Goal: Information Seeking & Learning: Learn about a topic

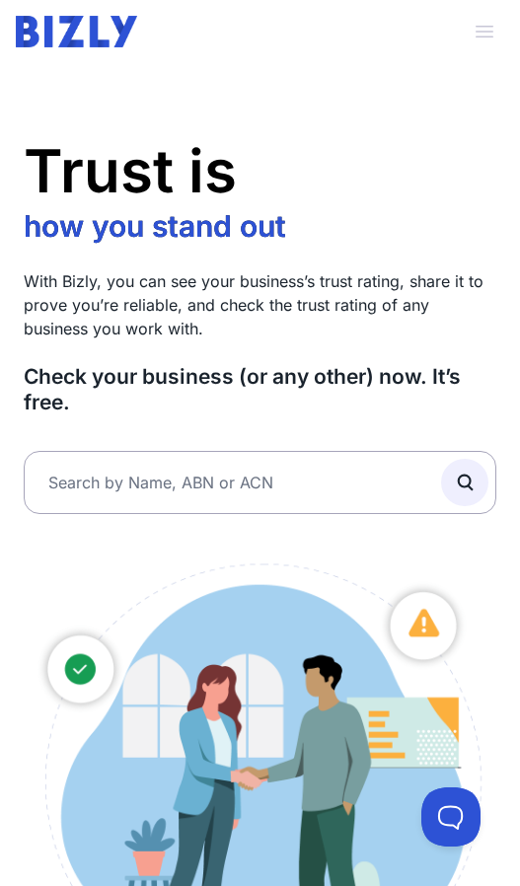
click at [486, 29] on span "button" at bounding box center [484, 31] width 43 height 43
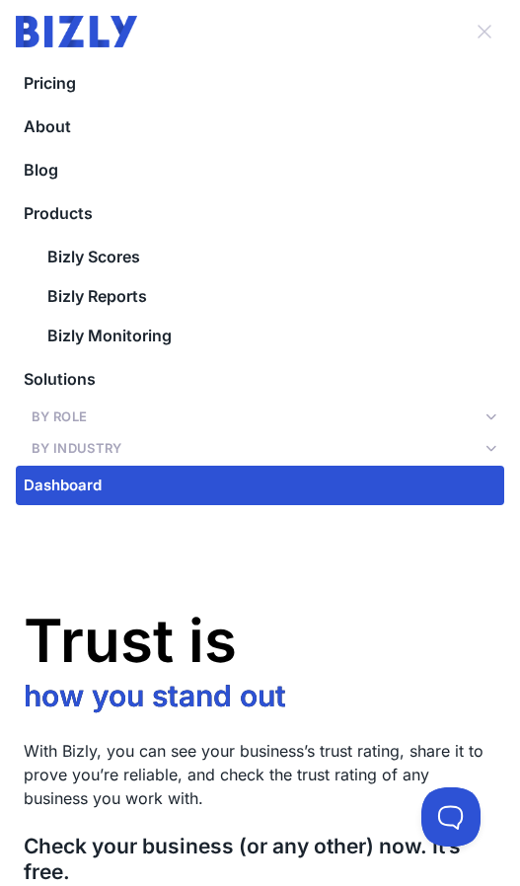
click at [480, 422] on button "By Role" at bounding box center [260, 417] width 489 height 28
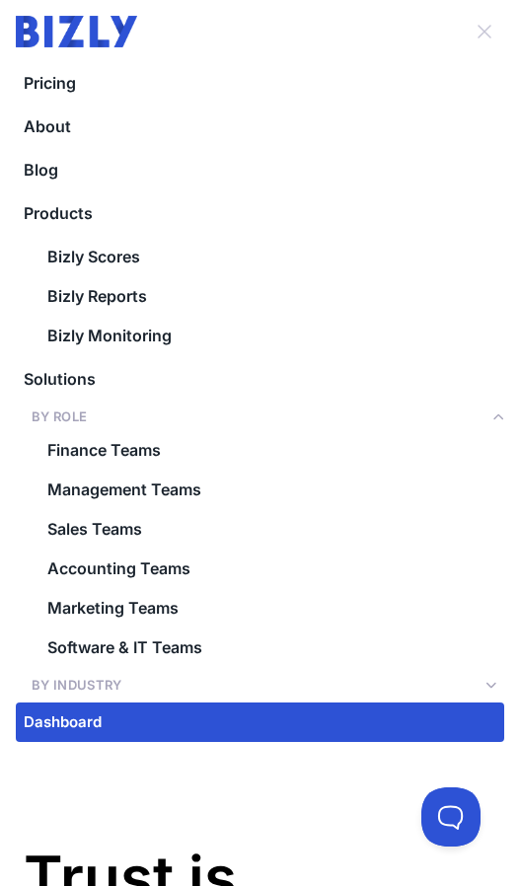
click at [480, 422] on button "By Role" at bounding box center [260, 417] width 489 height 28
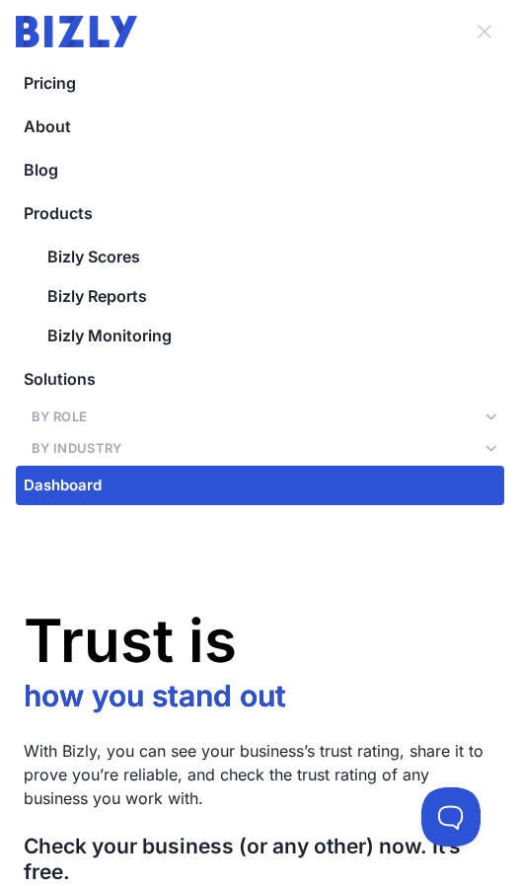
click at [488, 453] on icon at bounding box center [495, 448] width 19 height 11
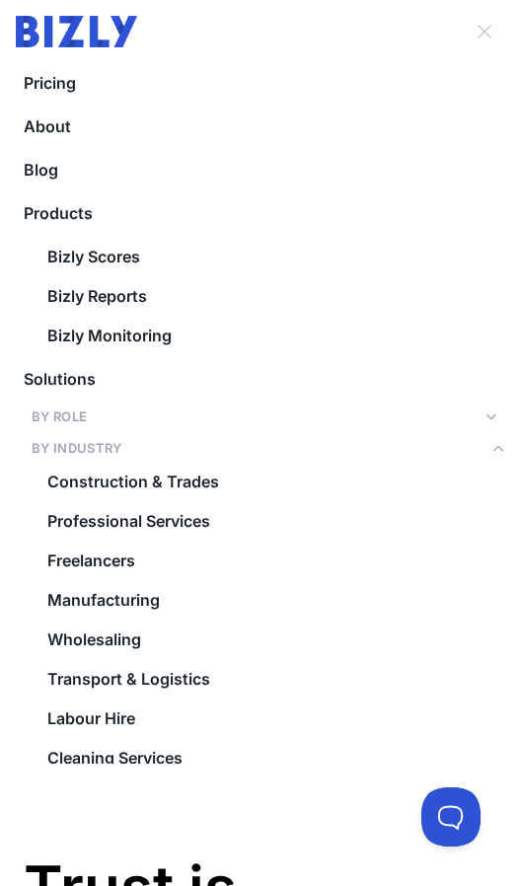
click at [488, 453] on icon at bounding box center [495, 448] width 19 height 11
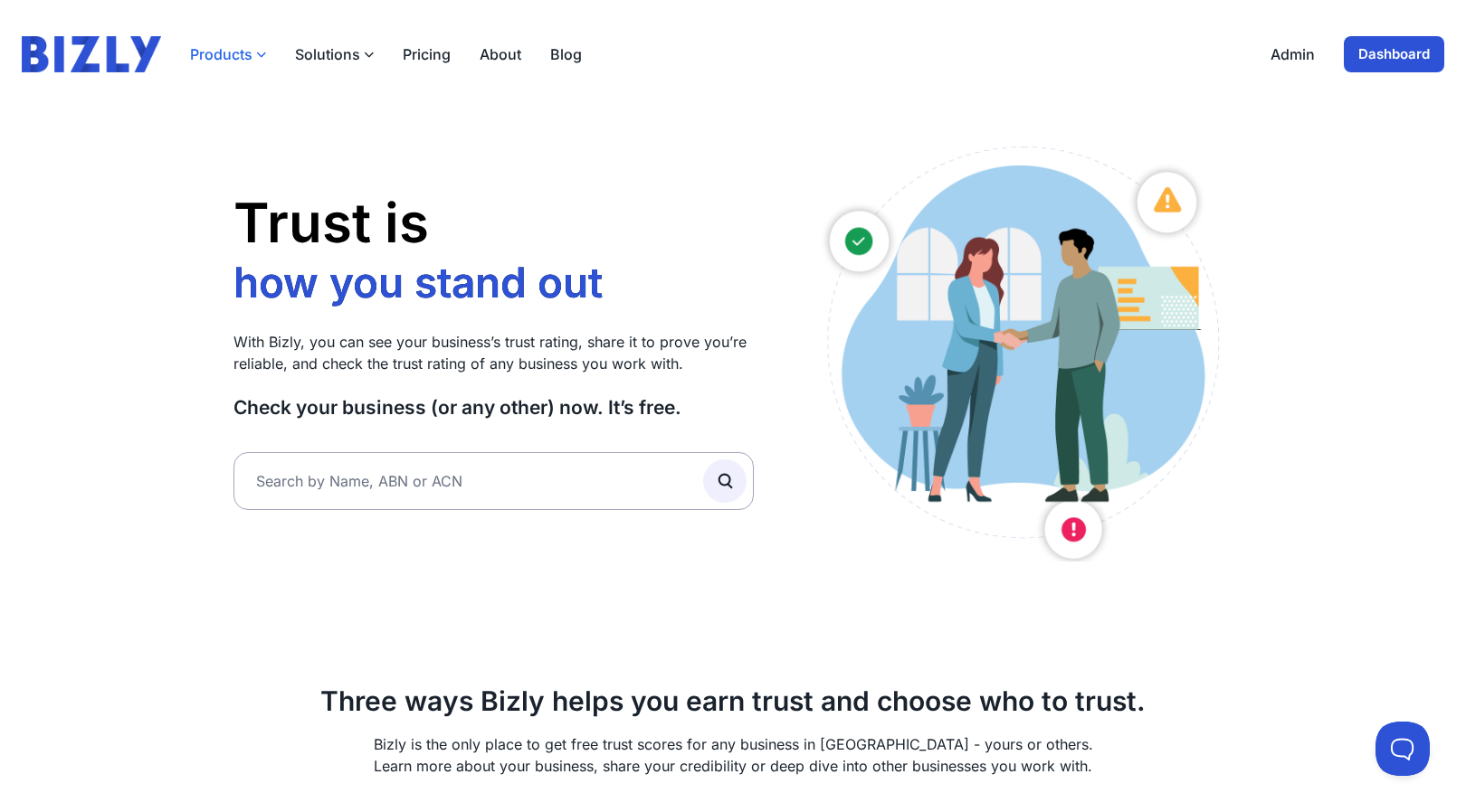
click at [249, 52] on button "Products" at bounding box center [227, 54] width 76 height 22
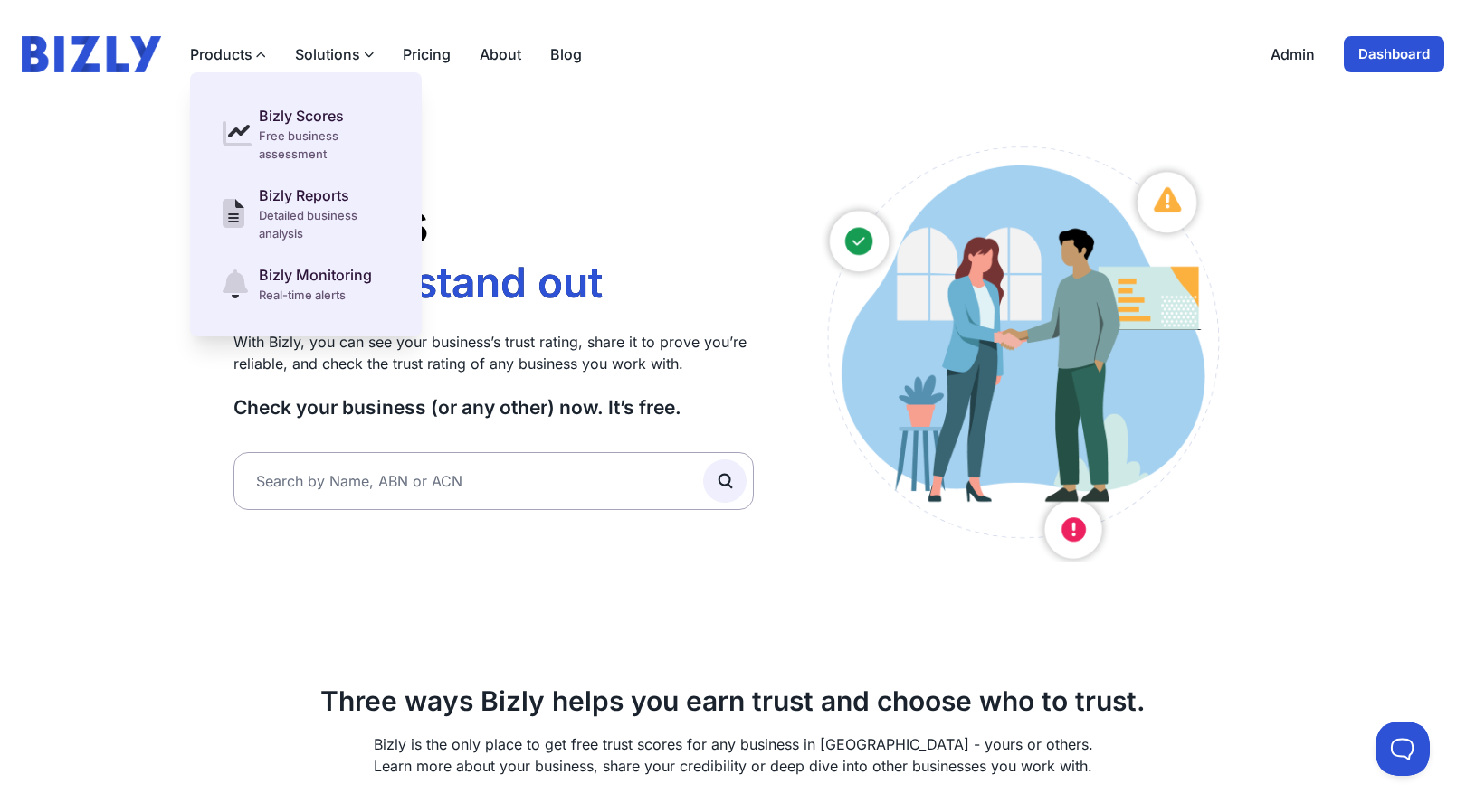
click at [349, 54] on button "Solutions" at bounding box center [335, 54] width 79 height 22
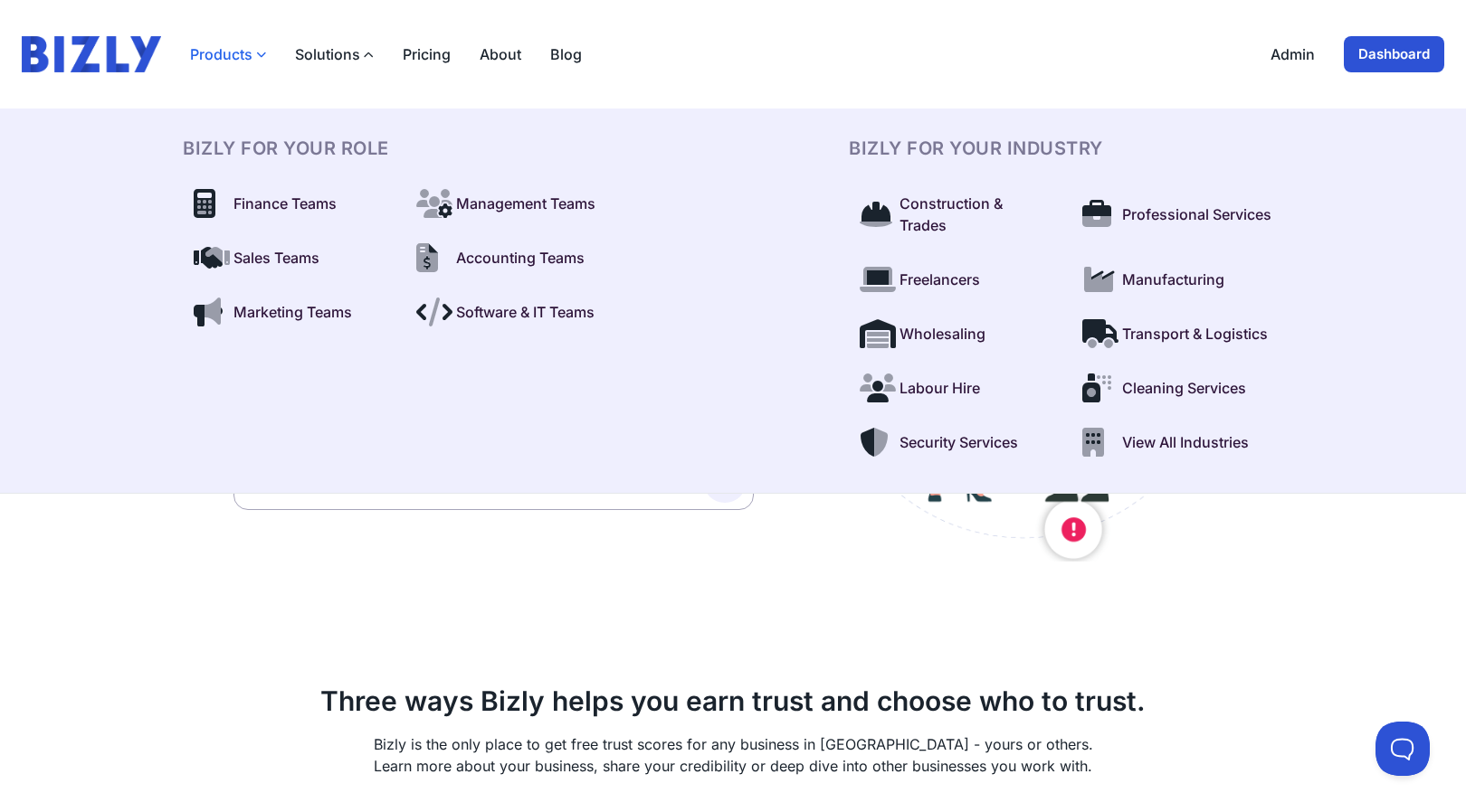
click at [236, 60] on button "Products" at bounding box center [227, 54] width 76 height 22
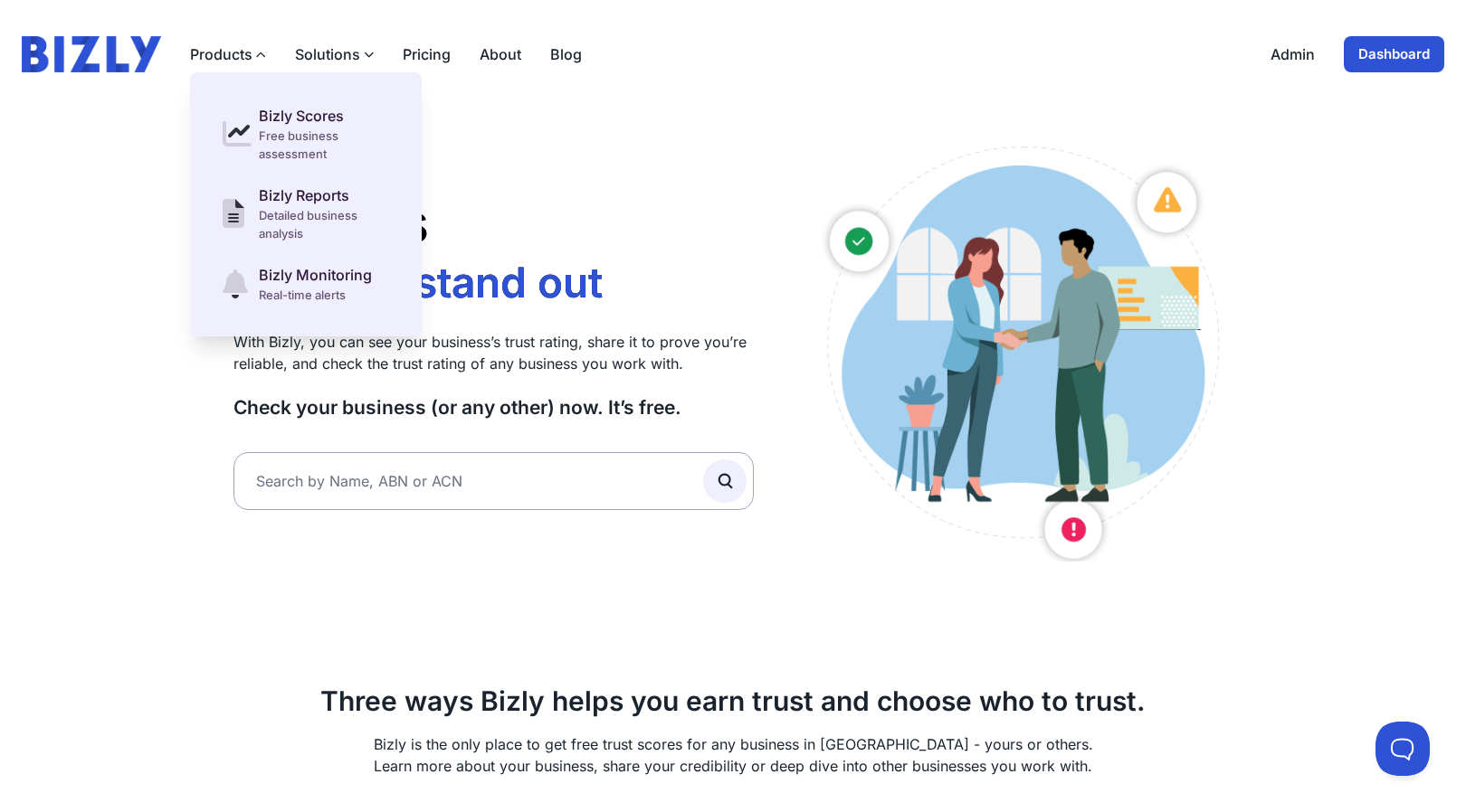
click at [347, 54] on button "Solutions" at bounding box center [335, 54] width 79 height 22
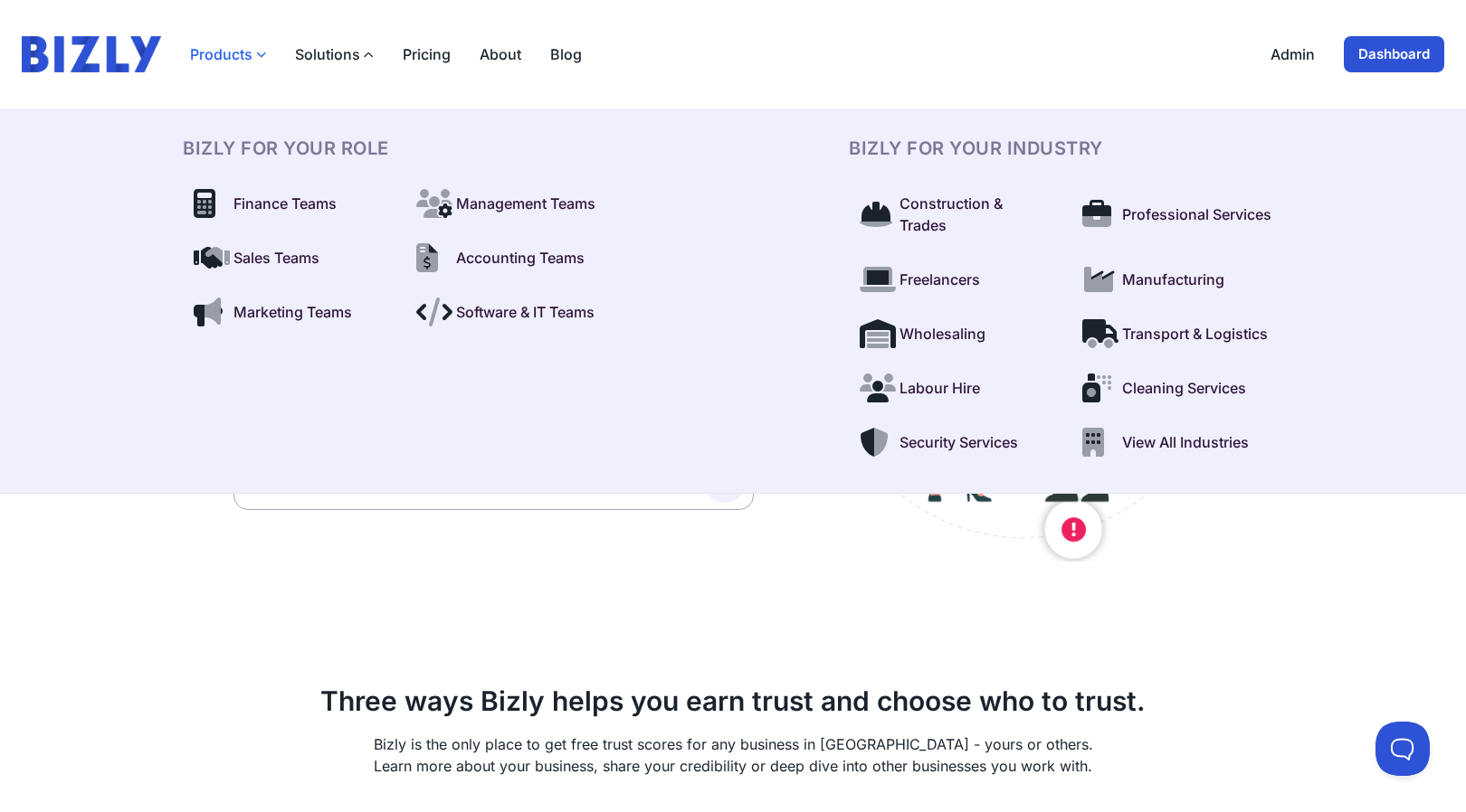
click at [231, 57] on button "Products" at bounding box center [227, 54] width 76 height 22
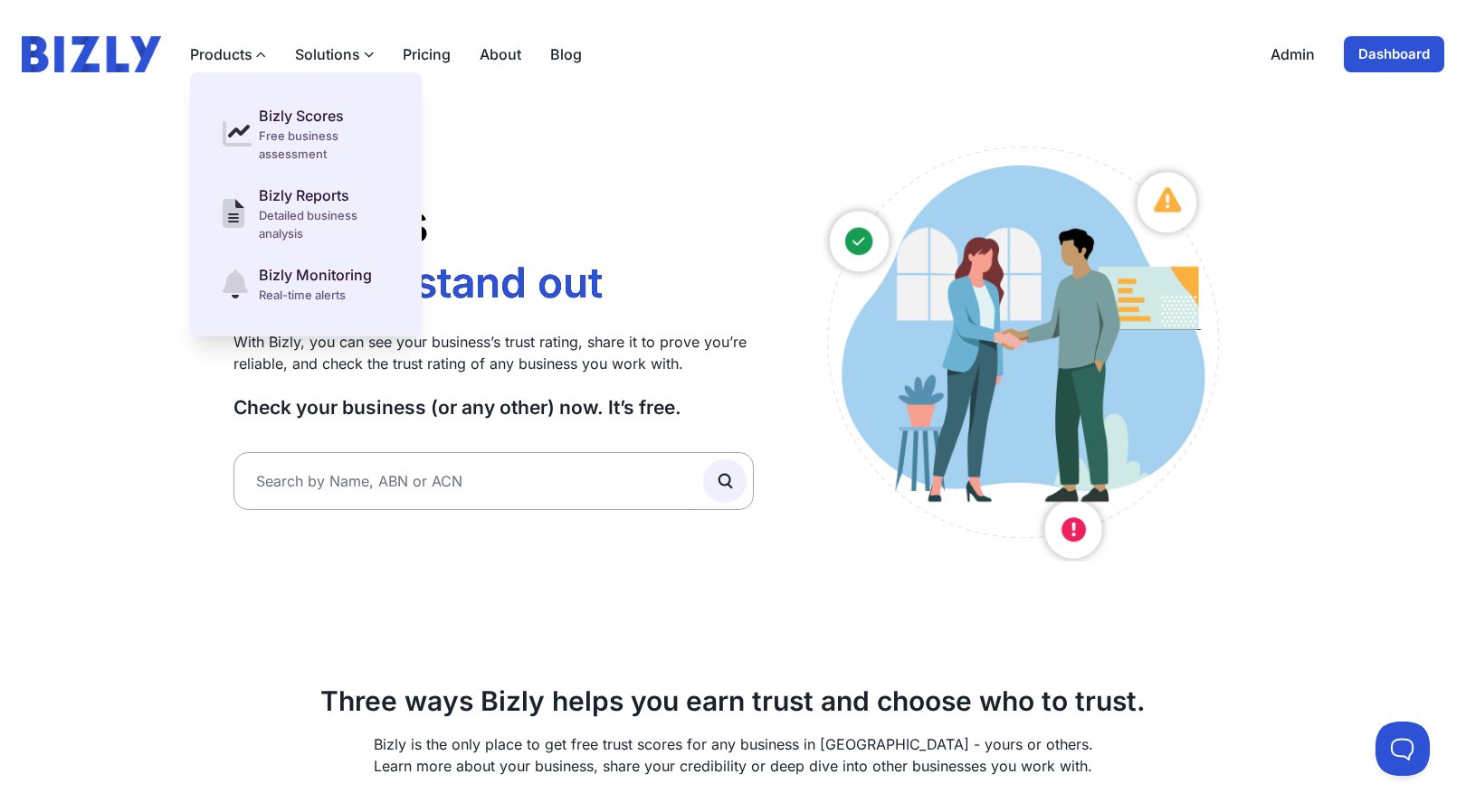
click at [324, 60] on button "Solutions" at bounding box center [335, 54] width 79 height 22
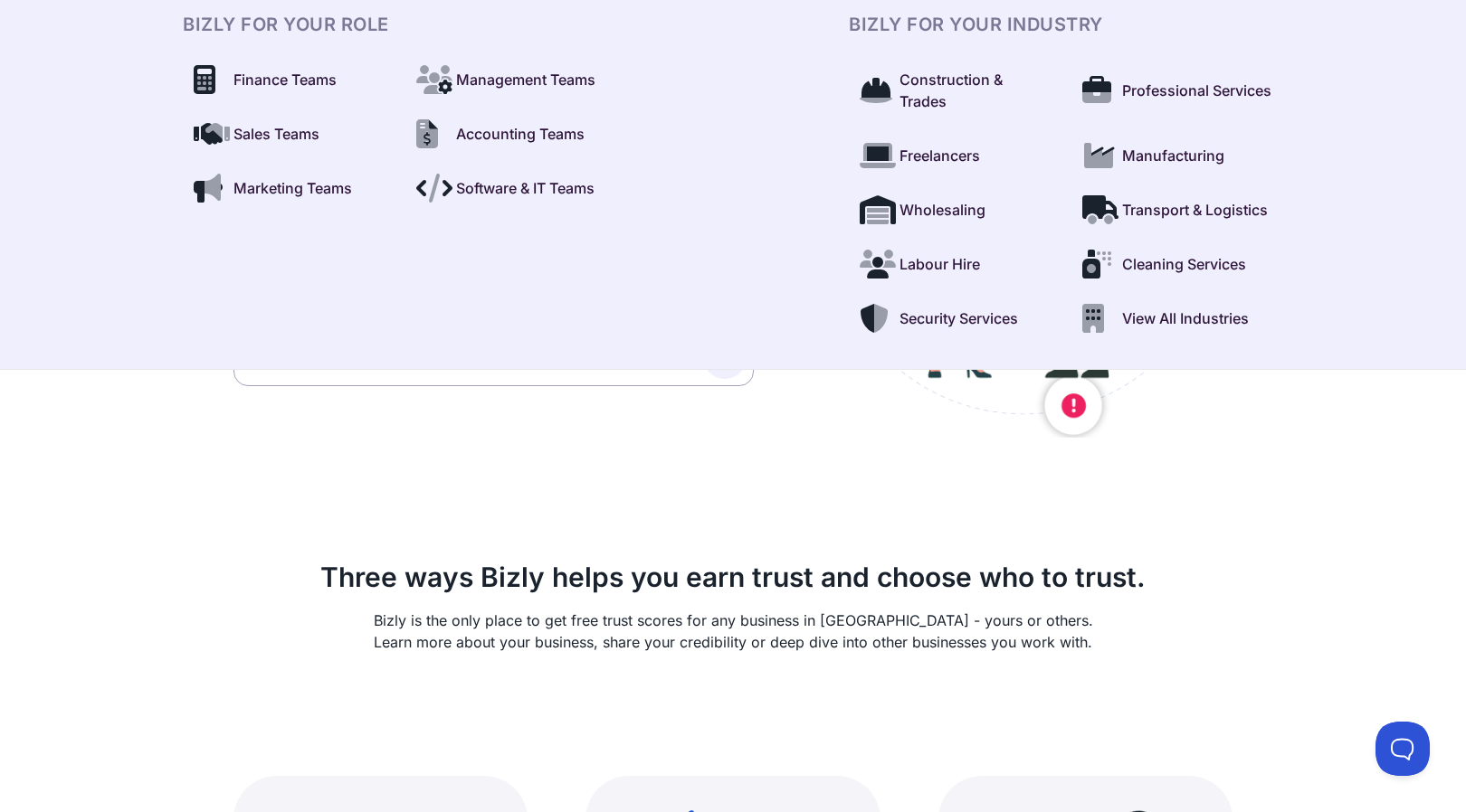
click at [574, 487] on div "Trust is how you stand out who you work with how you grow how you stand out Wit…" at bounding box center [733, 609] width 1042 height 1251
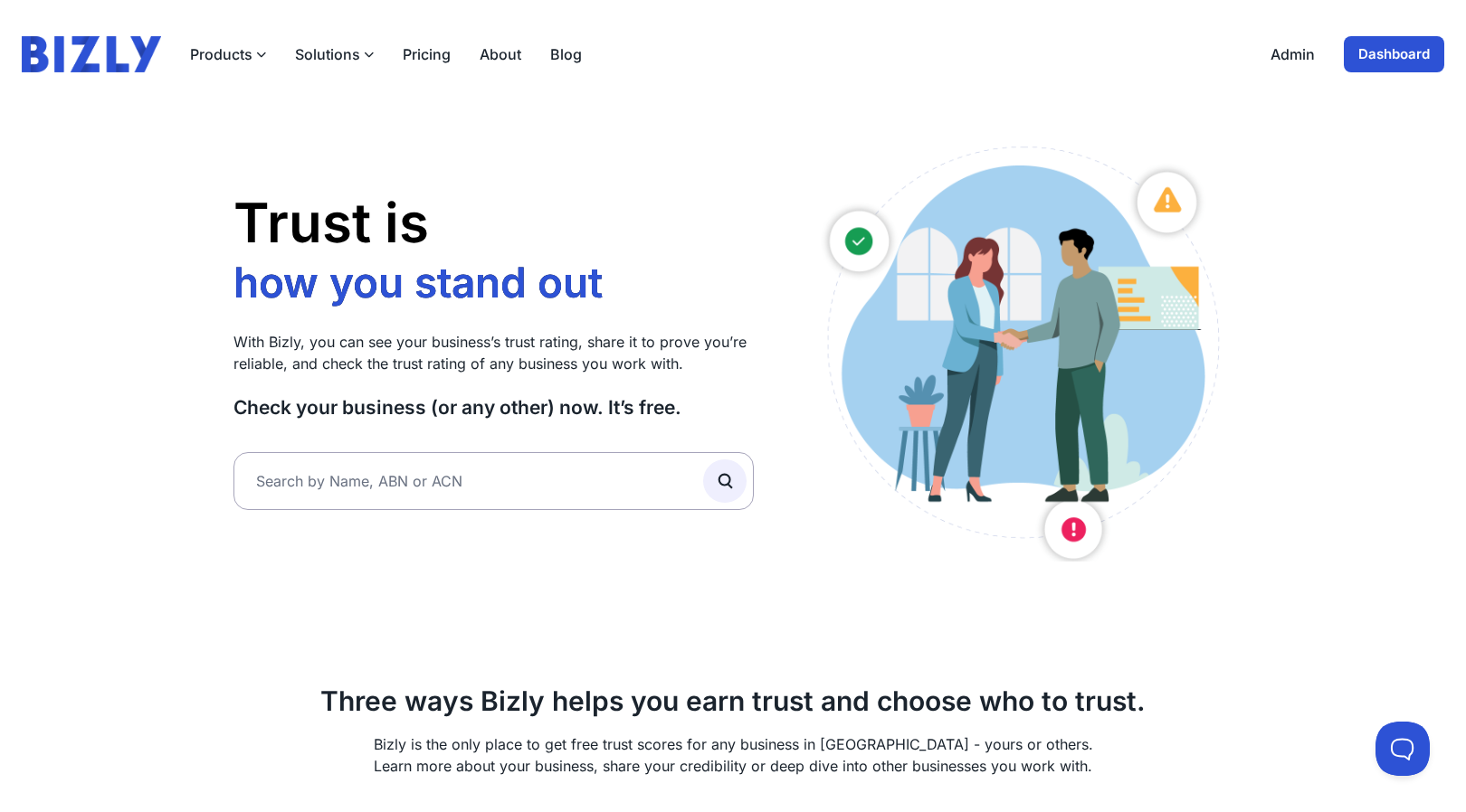
click at [344, 62] on button "Solutions" at bounding box center [335, 54] width 79 height 22
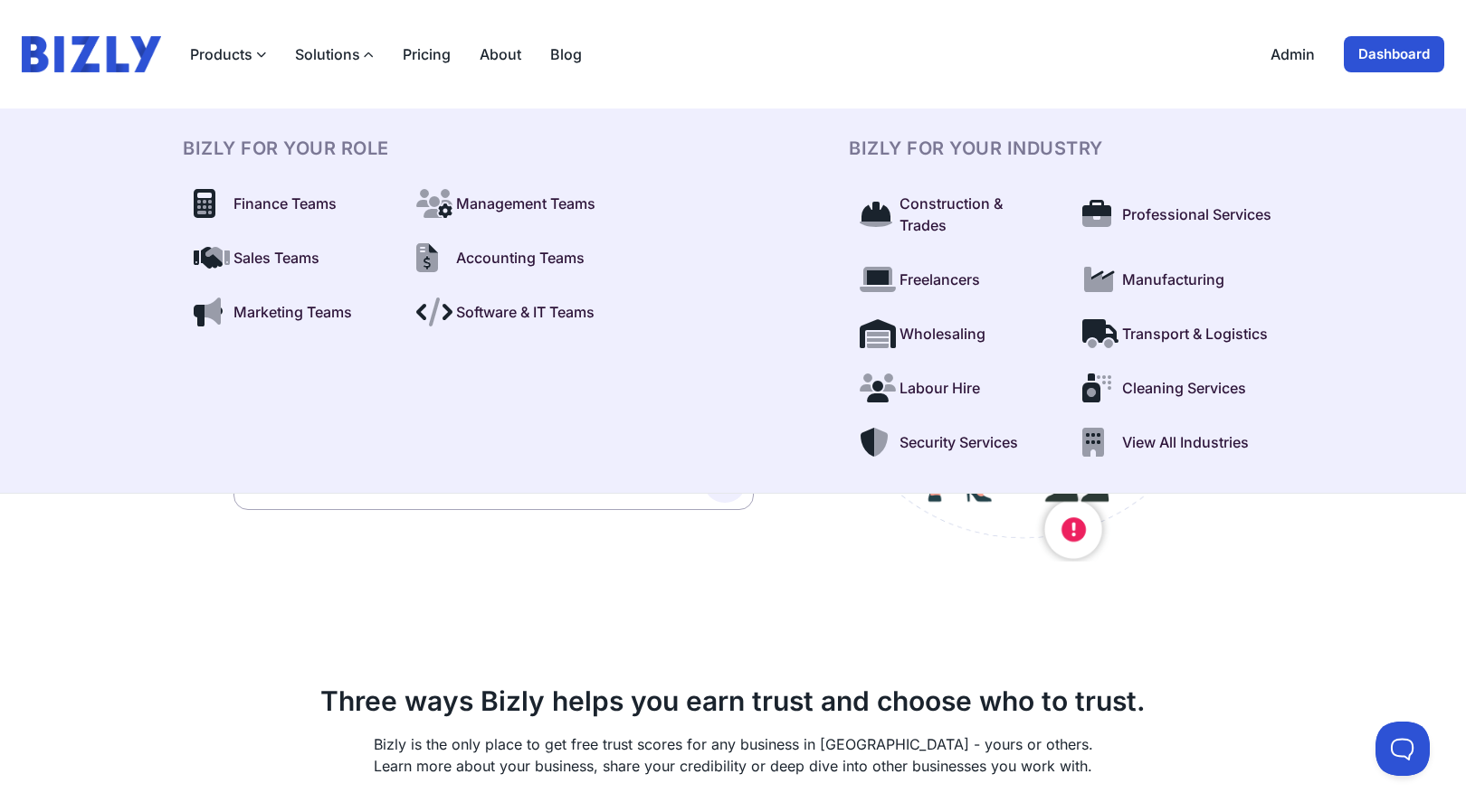
click at [423, 85] on header "Products Bizly Scores Free business assessment Bizly Reports Detailed business …" at bounding box center [733, 54] width 1466 height 108
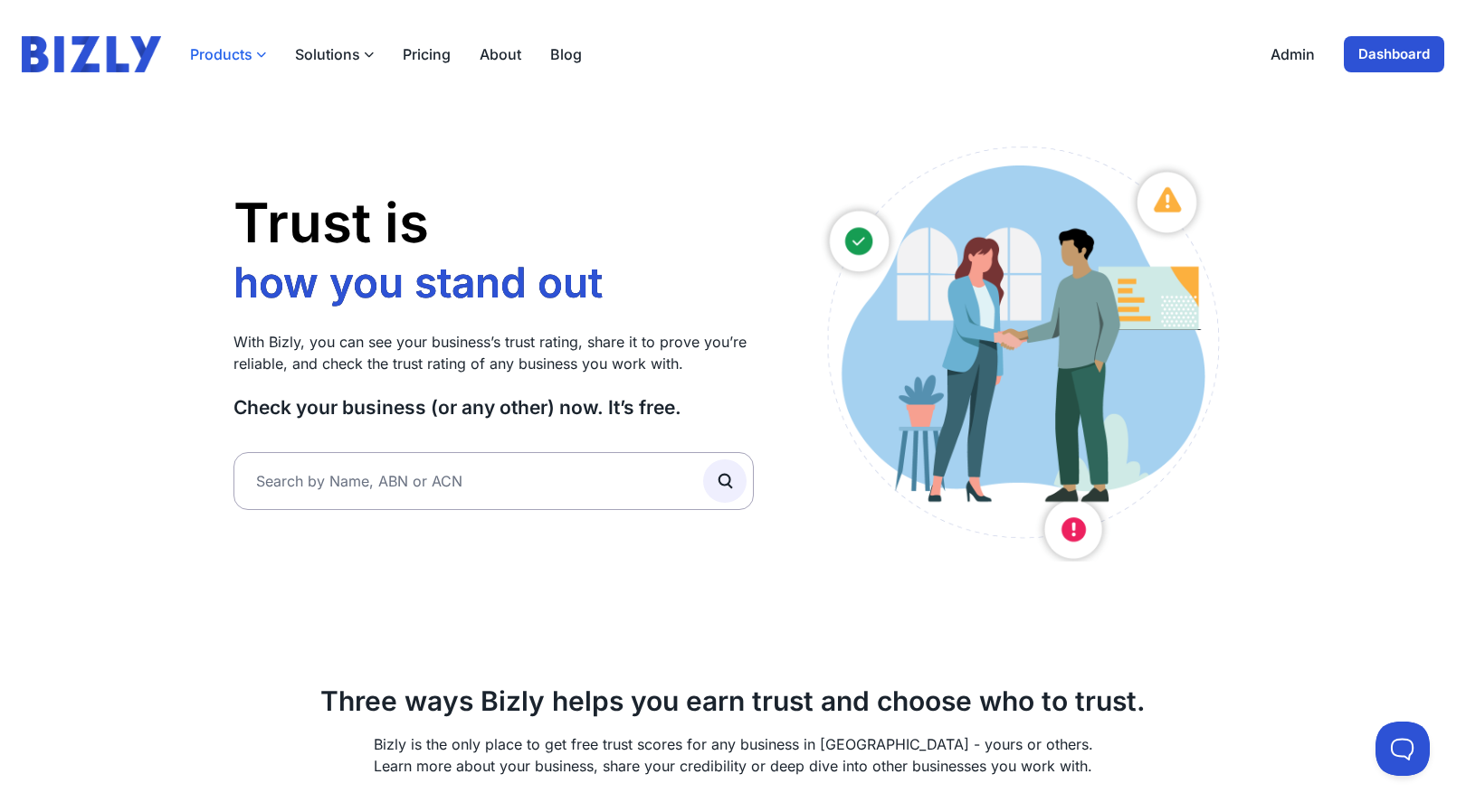
click at [225, 58] on button "Products" at bounding box center [227, 54] width 76 height 22
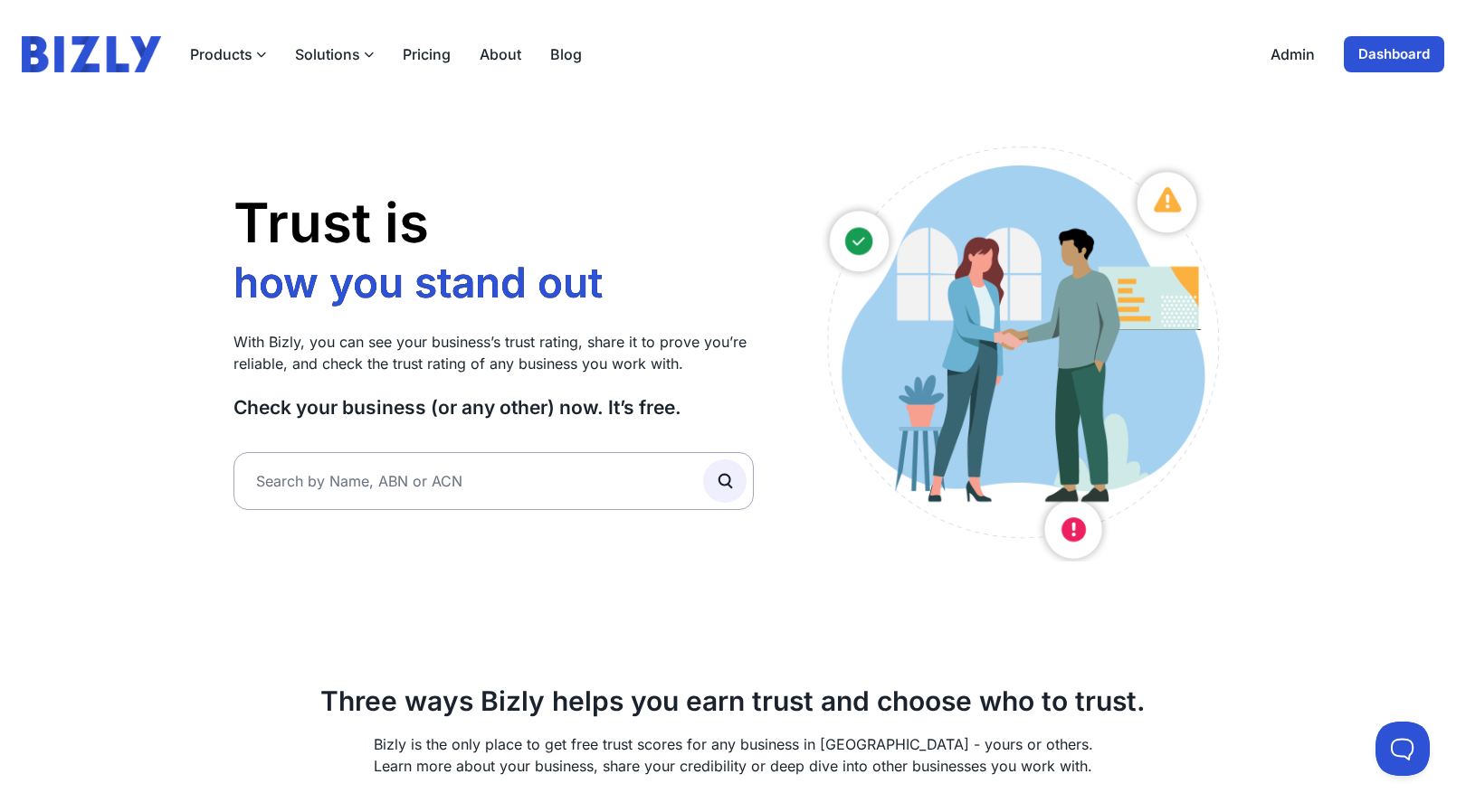
click at [318, 48] on button "Solutions" at bounding box center [335, 54] width 79 height 22
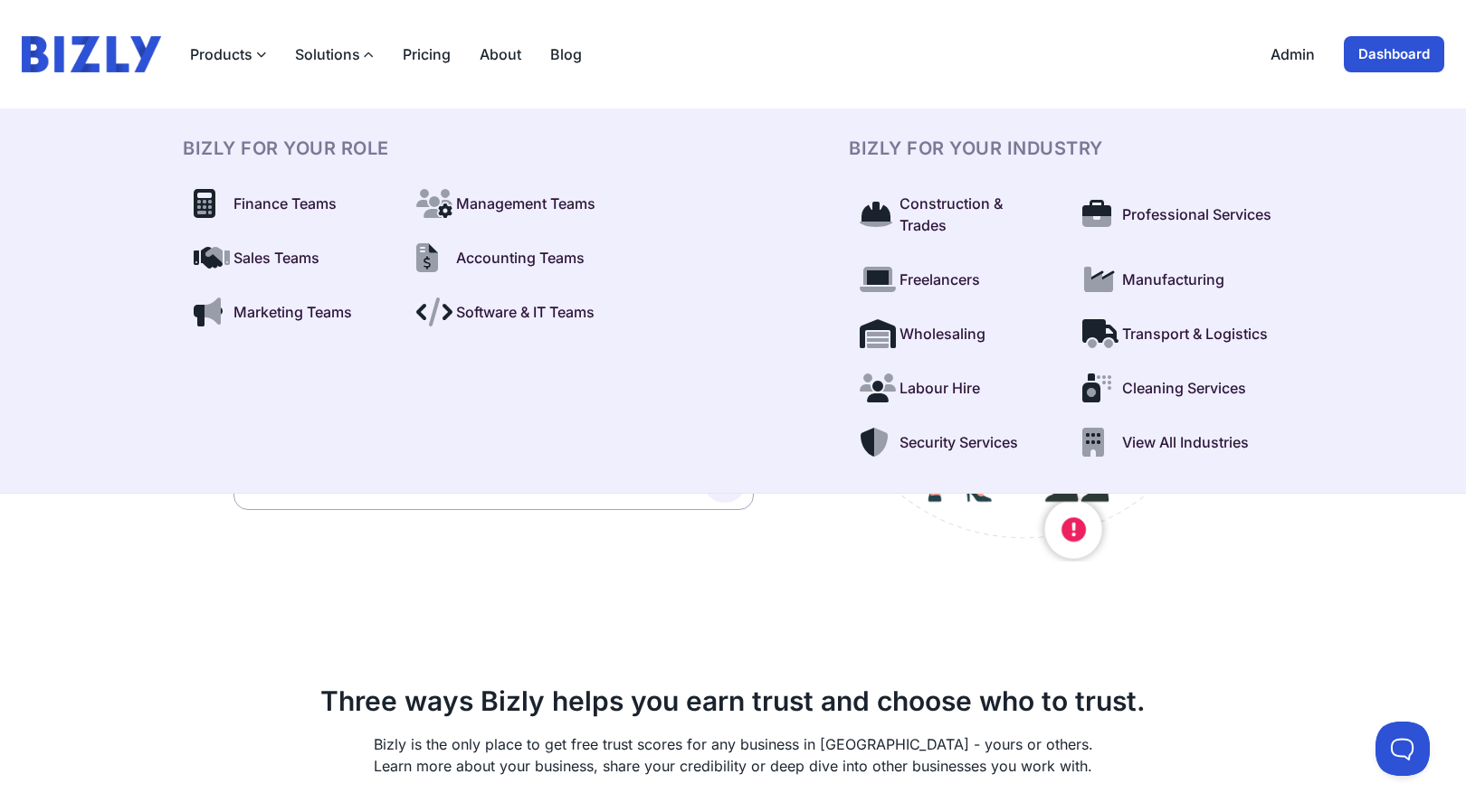
click at [1109, 37] on div "Products Bizly Scores Free business assessment Bizly Reports Detailed business …" at bounding box center [733, 53] width 1423 height 36
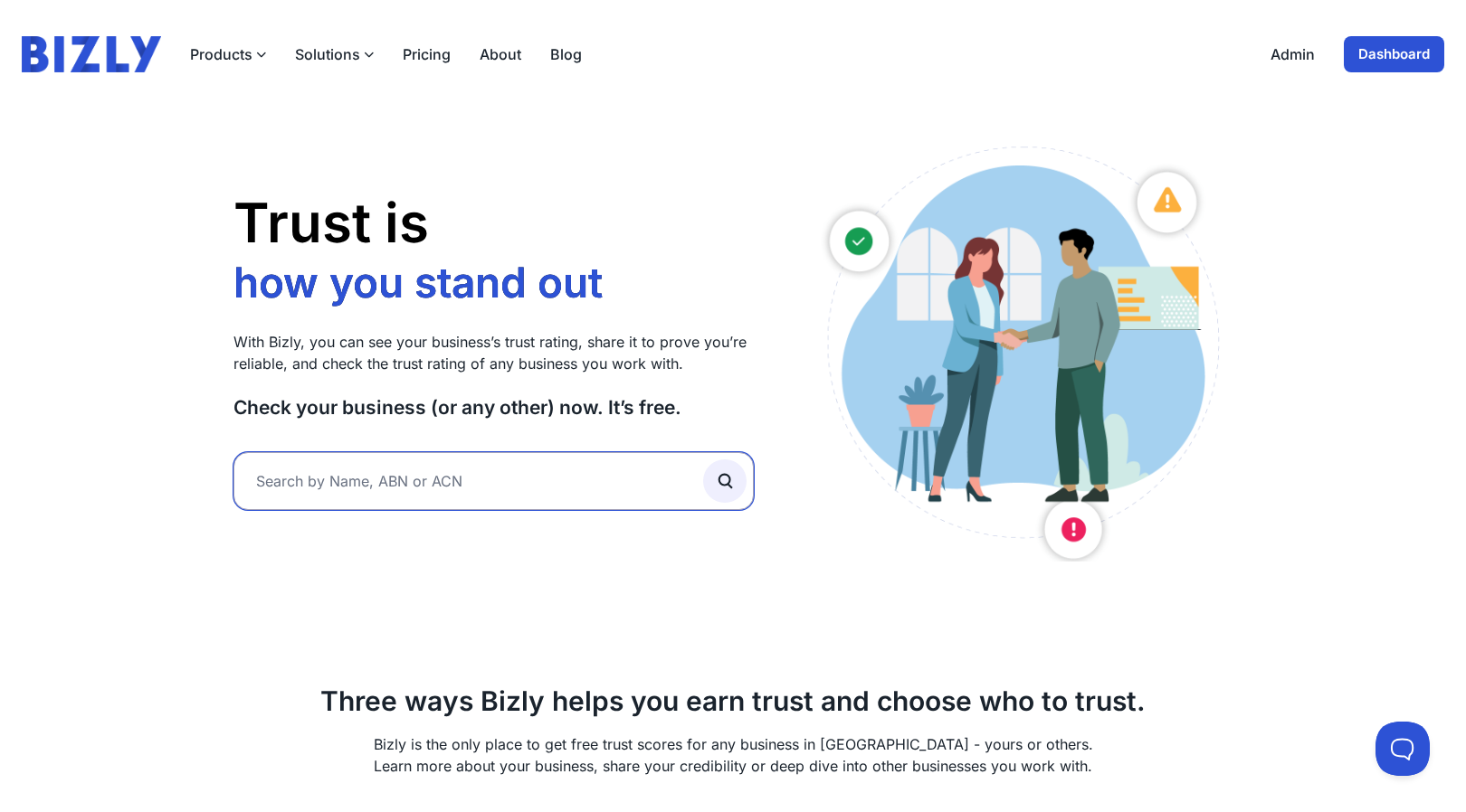
click at [339, 473] on input "text" at bounding box center [494, 481] width 521 height 58
type input "25fifteen"
click at [703, 459] on button "submit" at bounding box center [724, 480] width 43 height 43
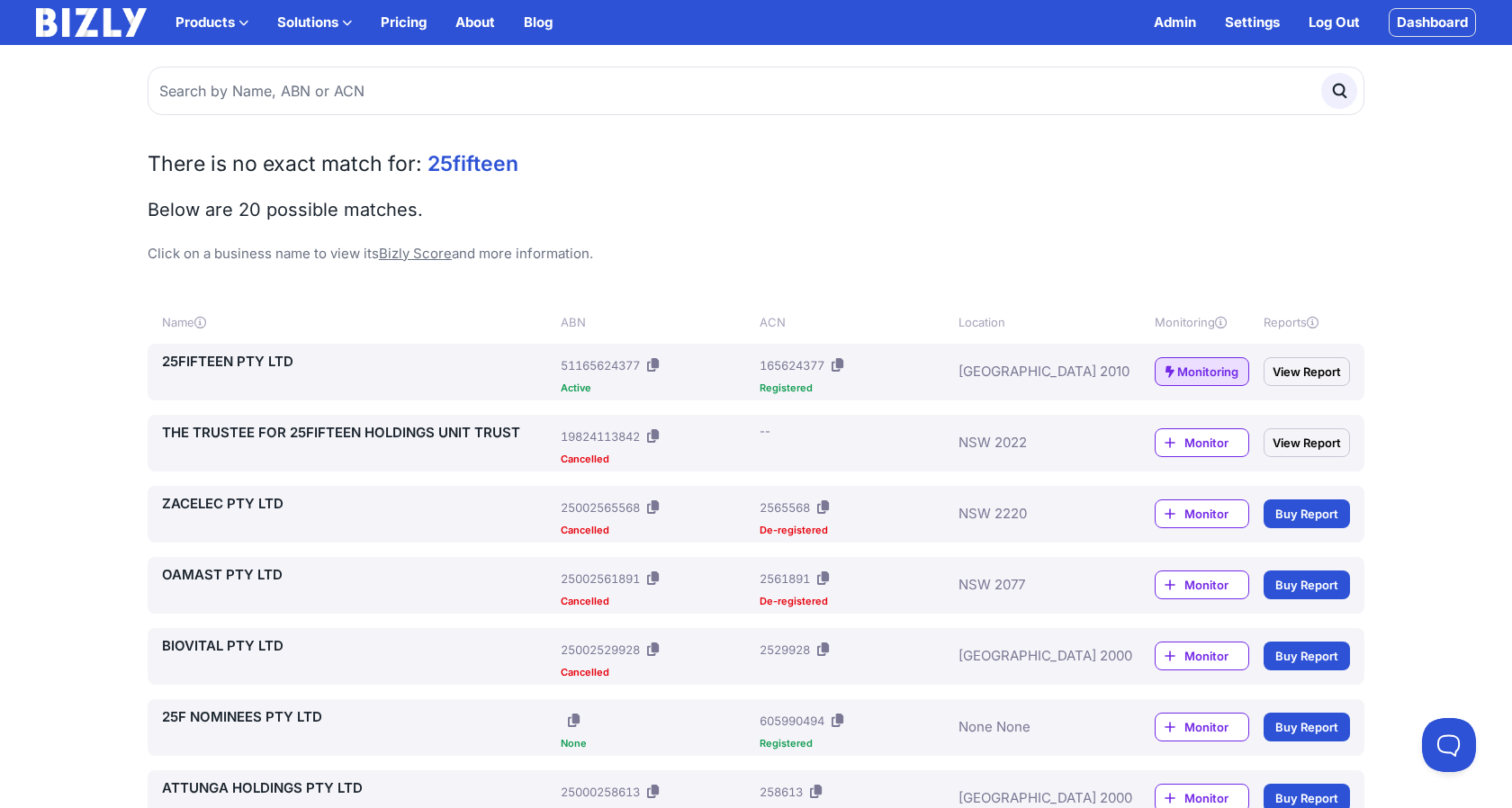
click at [271, 362] on link "25FIFTEEN PTY LTD" at bounding box center [357, 362] width 391 height 22
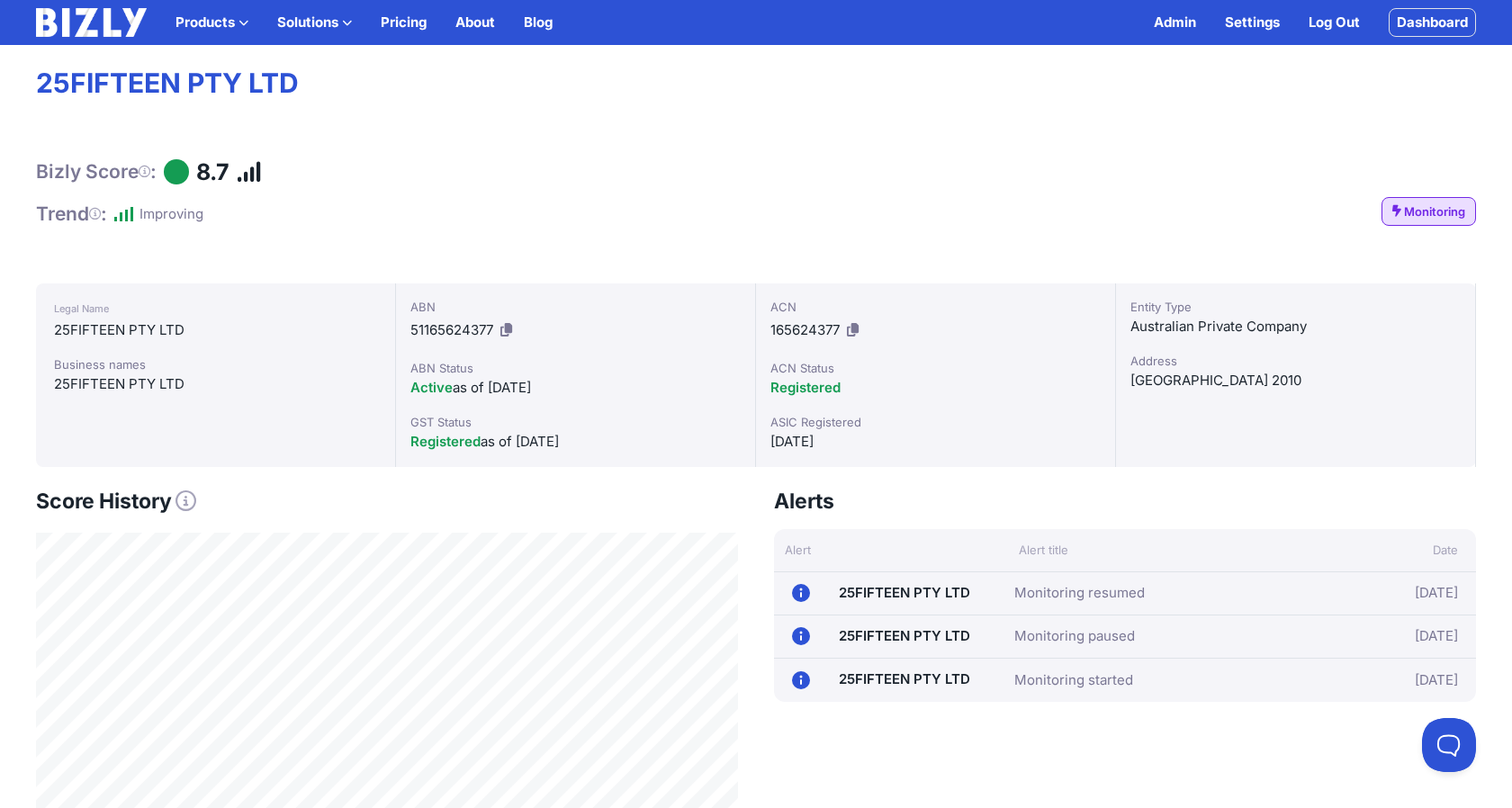
click at [1456, 198] on link "Monitoring" at bounding box center [1429, 212] width 95 height 29
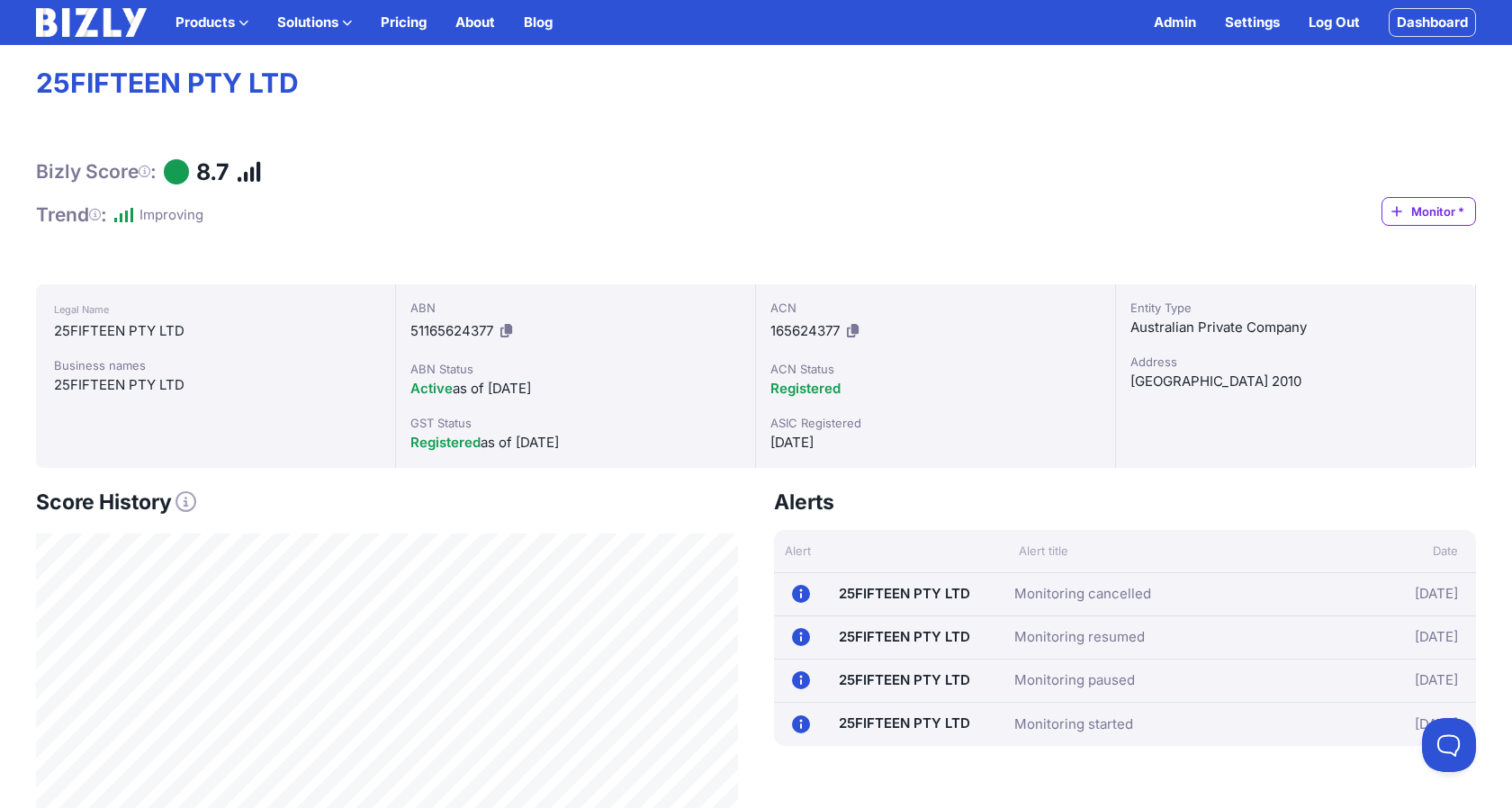
click at [1115, 192] on div "Bizly Score : 8.7 Trend : Improving Monitor *" at bounding box center [755, 192] width 1440 height 68
